Goal: Information Seeking & Learning: Learn about a topic

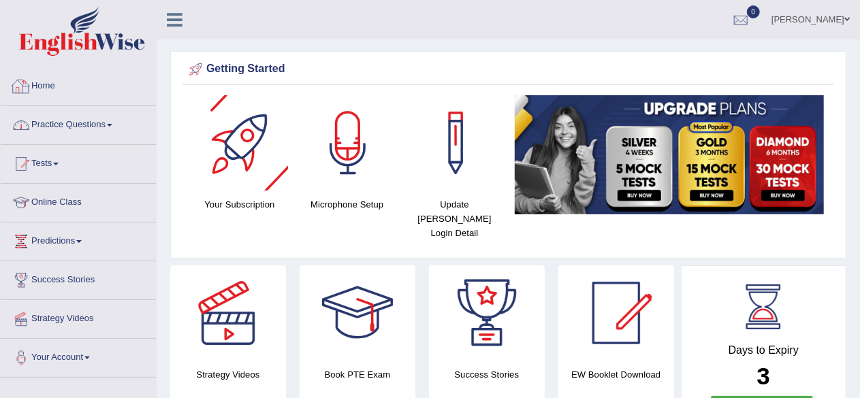
click at [108, 127] on link "Practice Questions" at bounding box center [78, 123] width 155 height 34
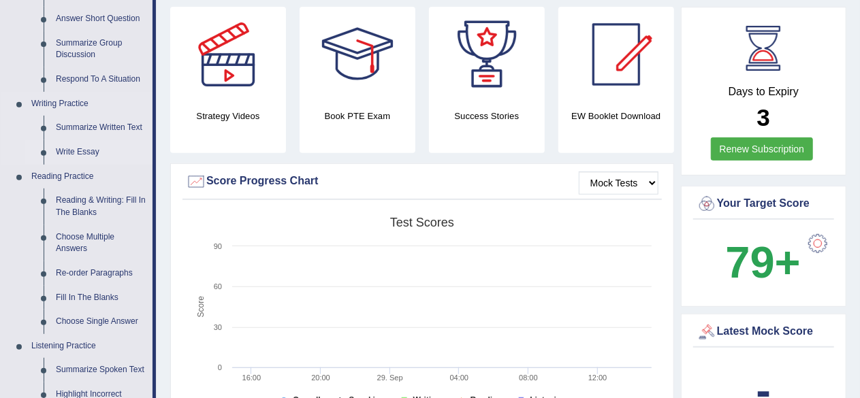
scroll to position [341, 0]
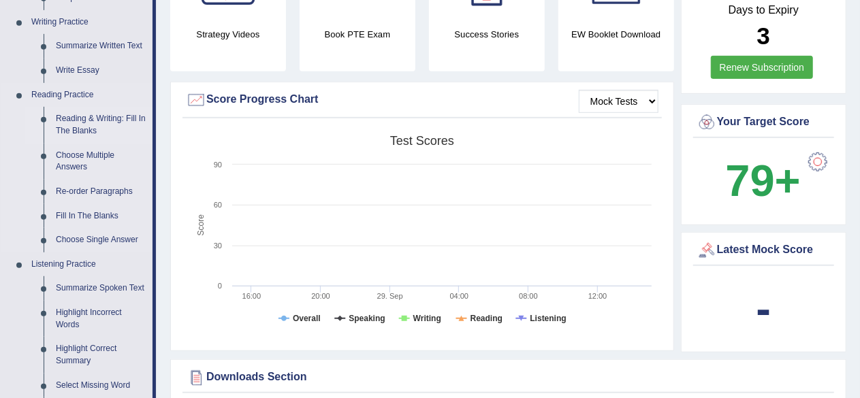
click at [84, 119] on link "Reading & Writing: Fill In The Blanks" at bounding box center [101, 125] width 103 height 36
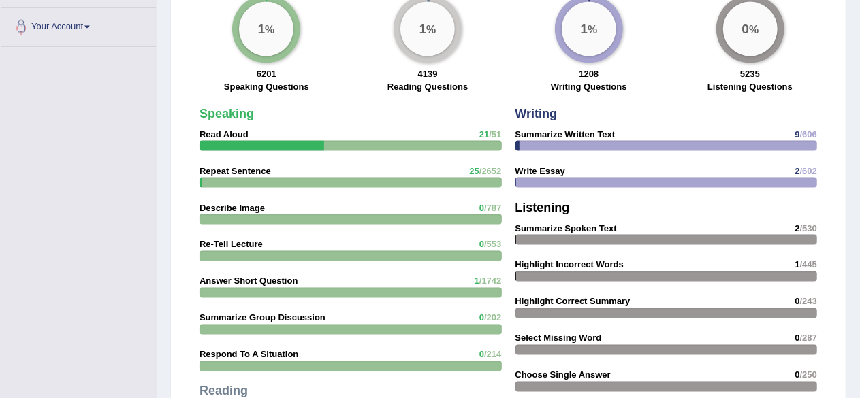
scroll to position [1060, 0]
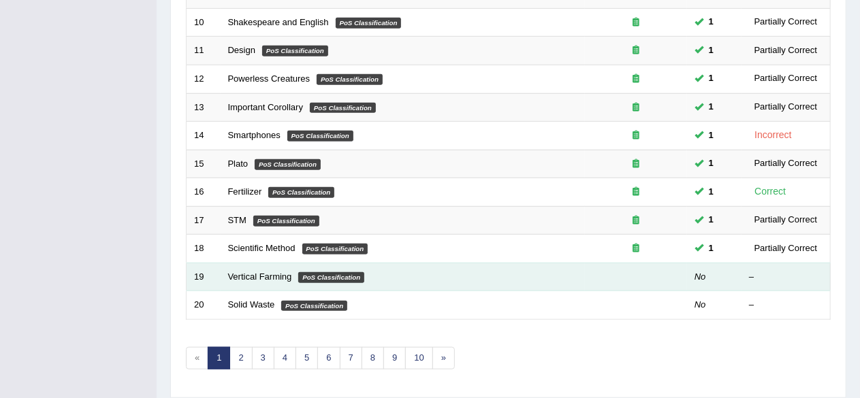
scroll to position [428, 0]
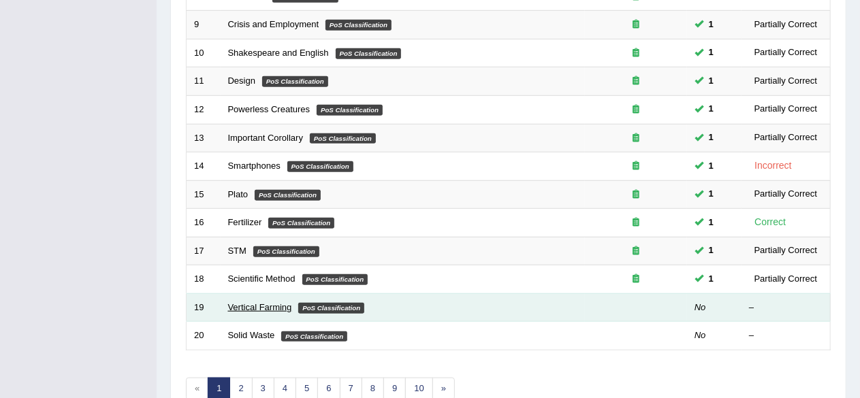
click at [253, 303] on link "Vertical Farming" at bounding box center [260, 307] width 64 height 10
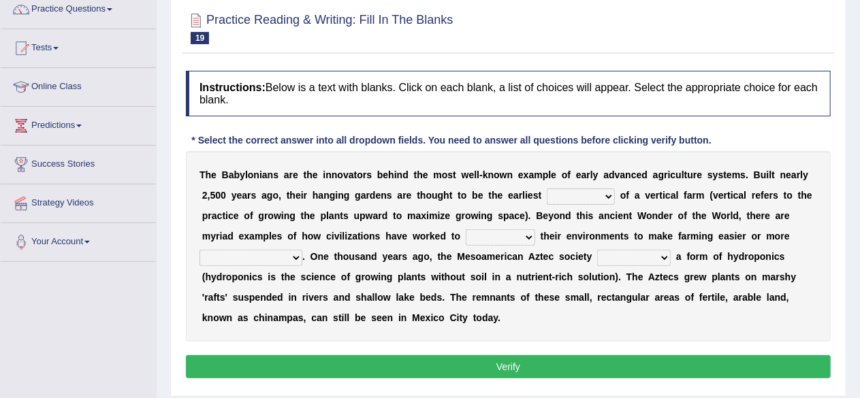
scroll to position [136, 0]
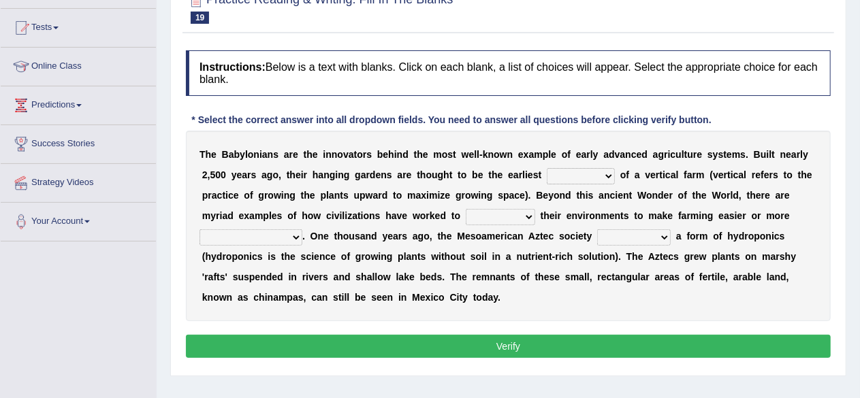
click at [608, 173] on select "prototype failure discredit protocol" at bounding box center [581, 176] width 68 height 16
click at [667, 193] on b "e" at bounding box center [666, 195] width 5 height 11
click at [605, 174] on select "prototype failure discredit protocol" at bounding box center [581, 176] width 68 height 16
click at [644, 193] on b "W" at bounding box center [641, 195] width 9 height 11
click at [610, 174] on select "prototype failure discredit protocol" at bounding box center [581, 176] width 68 height 16
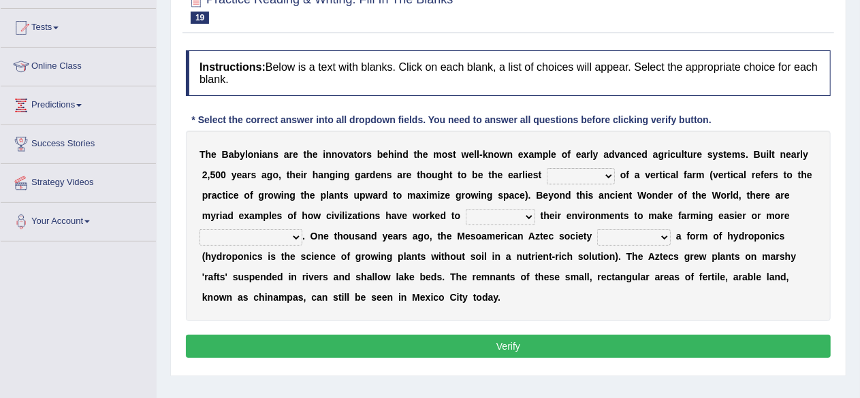
click at [652, 187] on div "T h e B a b y l o n i a n s a r e t h e i n n o v a t o r s b e h i n d t h e m…" at bounding box center [508, 226] width 645 height 191
click at [608, 174] on select "prototype failure discredit protocol" at bounding box center [581, 176] width 68 height 16
select select "failure"
click at [547, 168] on select "prototype failure discredit protocol" at bounding box center [581, 176] width 68 height 16
click at [605, 176] on select "prototype failure discredit protocol" at bounding box center [581, 176] width 68 height 16
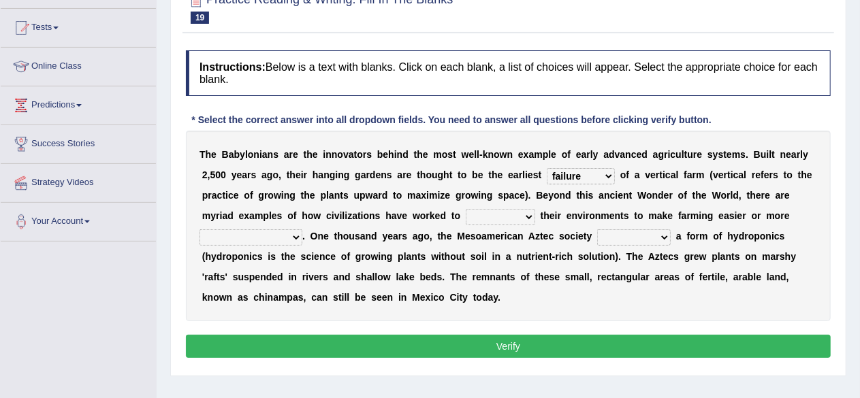
click at [637, 190] on b "W" at bounding box center [641, 195] width 9 height 11
